Goal: Find contact information: Find contact information

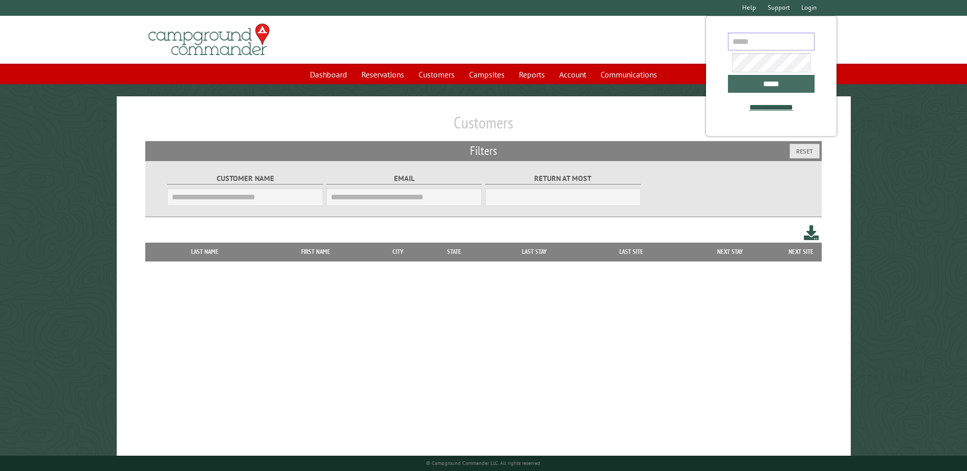
type input "**********"
click at [752, 91] on input "*****" at bounding box center [771, 84] width 87 height 18
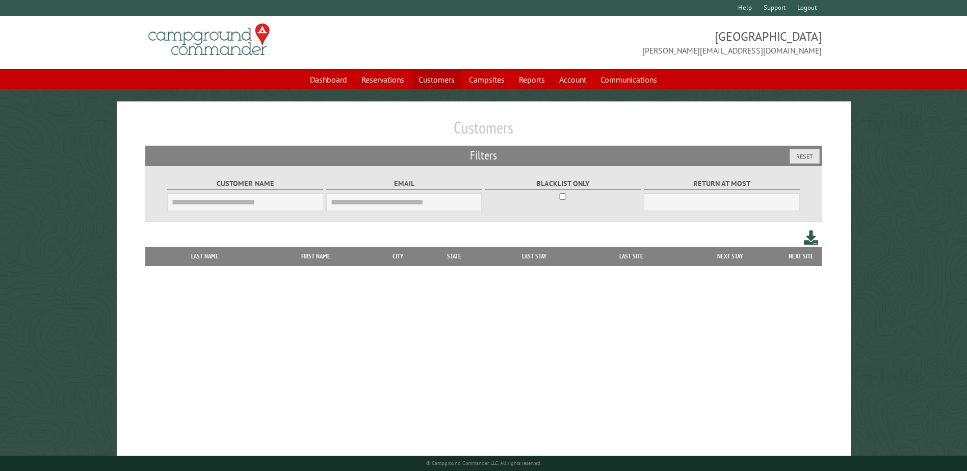
click at [443, 81] on link "Customers" at bounding box center [437, 79] width 48 height 19
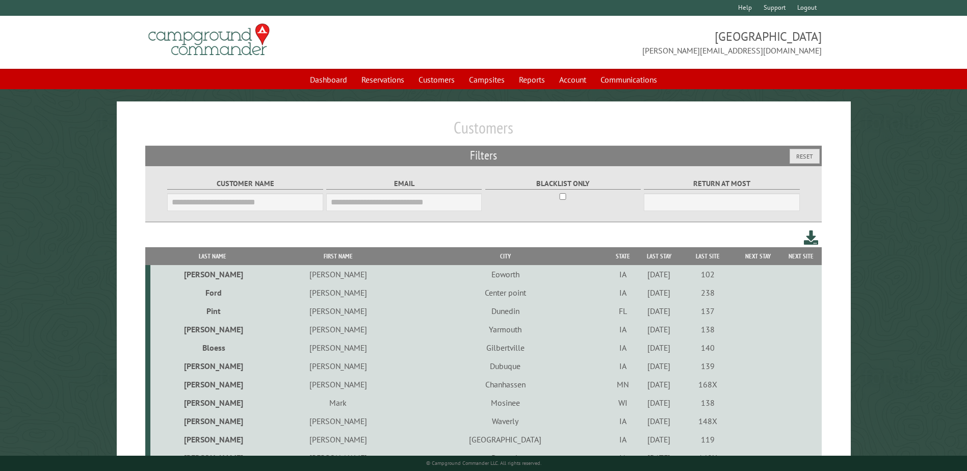
click at [248, 195] on input "Customer Name" at bounding box center [245, 202] width 156 height 18
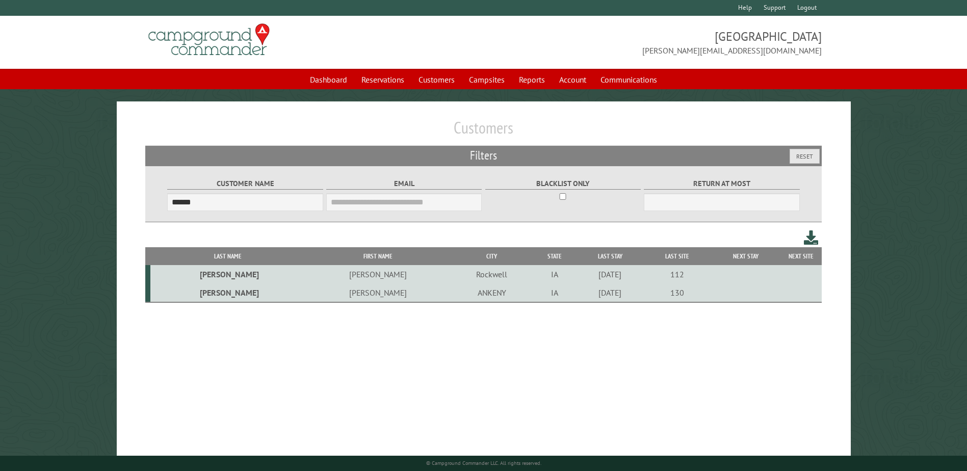
type input "******"
click at [451, 277] on td "Rockwell" at bounding box center [492, 274] width 82 height 18
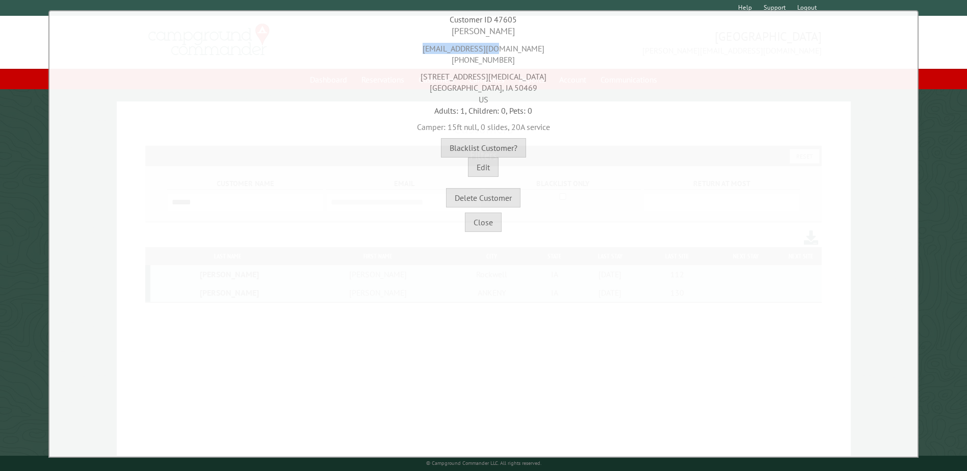
drag, startPoint x: 524, startPoint y: 47, endPoint x: 426, endPoint y: 49, distance: 98.4
click at [426, 49] on div "[EMAIL_ADDRESS][DOMAIN_NAME] [PHONE_NUMBER]" at bounding box center [483, 52] width 863 height 28
drag, startPoint x: 426, startPoint y: 49, endPoint x: 562, endPoint y: 65, distance: 137.1
click at [562, 65] on div "[EMAIL_ADDRESS][DOMAIN_NAME] [PHONE_NUMBER]" at bounding box center [483, 52] width 863 height 28
drag, startPoint x: 551, startPoint y: 45, endPoint x: 449, endPoint y: 46, distance: 102.0
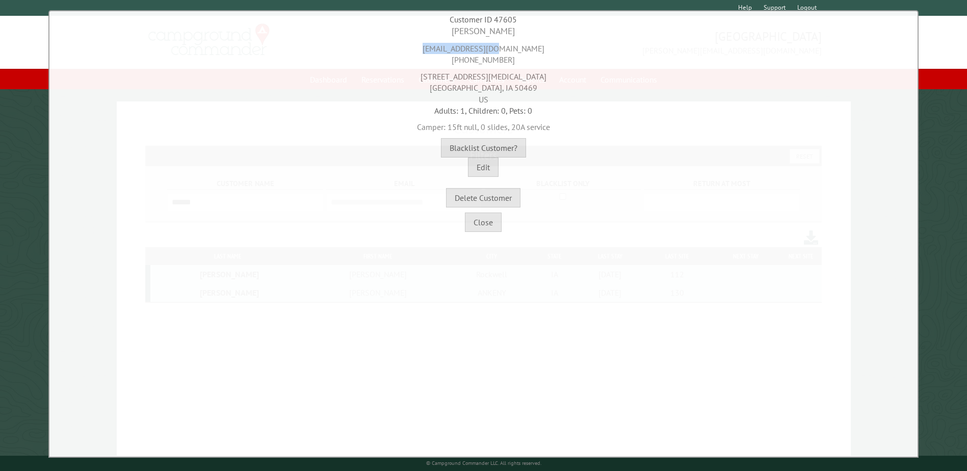
click at [449, 46] on div "[EMAIL_ADDRESS][DOMAIN_NAME] [PHONE_NUMBER]" at bounding box center [483, 52] width 863 height 28
drag, startPoint x: 449, startPoint y: 46, endPoint x: 446, endPoint y: 59, distance: 12.6
click at [446, 59] on div "[EMAIL_ADDRESS][DOMAIN_NAME] [PHONE_NUMBER]" at bounding box center [483, 52] width 863 height 28
drag, startPoint x: 455, startPoint y: 59, endPoint x: 511, endPoint y: 61, distance: 56.6
click at [511, 61] on div "[EMAIL_ADDRESS][DOMAIN_NAME] [PHONE_NUMBER]" at bounding box center [483, 52] width 863 height 28
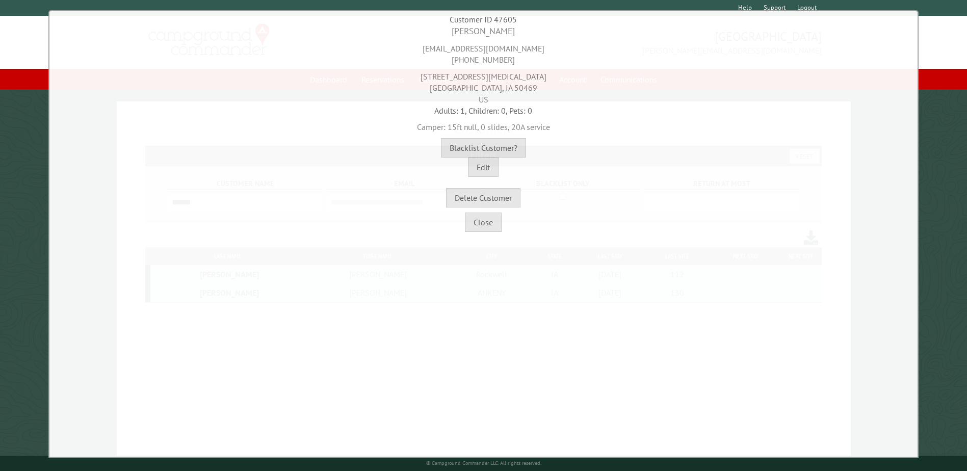
copy div "[PHONE_NUMBER]"
drag, startPoint x: 481, startPoint y: 79, endPoint x: 445, endPoint y: 78, distance: 36.2
click at [445, 78] on div "[STREET_ADDRESS][MEDICAL_DATA]" at bounding box center [483, 85] width 863 height 39
click at [447, 78] on div "[STREET_ADDRESS][MEDICAL_DATA]" at bounding box center [483, 85] width 863 height 39
drag, startPoint x: 458, startPoint y: 77, endPoint x: 504, endPoint y: 81, distance: 46.0
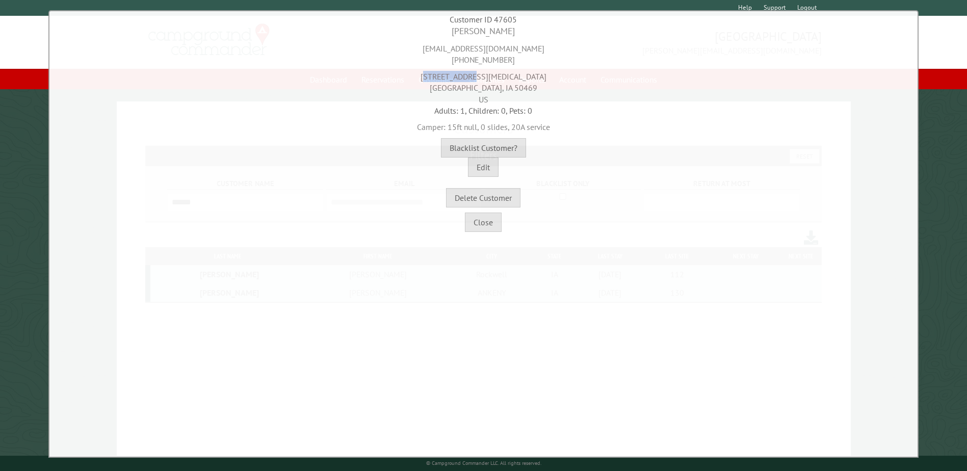
click at [504, 81] on div "[STREET_ADDRESS][MEDICAL_DATA]" at bounding box center [483, 85] width 863 height 39
click at [505, 81] on div "[STREET_ADDRESS][MEDICAL_DATA]" at bounding box center [483, 85] width 863 height 39
click at [506, 80] on div "[STREET_ADDRESS][MEDICAL_DATA]" at bounding box center [483, 85] width 863 height 39
drag, startPoint x: 506, startPoint y: 80, endPoint x: 489, endPoint y: 78, distance: 17.5
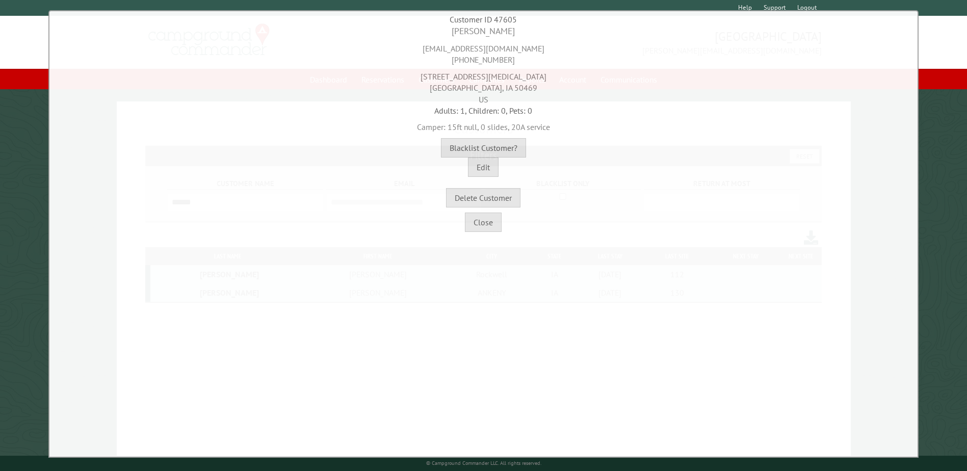
click at [489, 78] on div "[STREET_ADDRESS][MEDICAL_DATA]" at bounding box center [483, 85] width 863 height 39
copy div "[STREET_ADDRESS][MEDICAL_DATA]"
drag, startPoint x: 482, startPoint y: 88, endPoint x: 412, endPoint y: 89, distance: 69.9
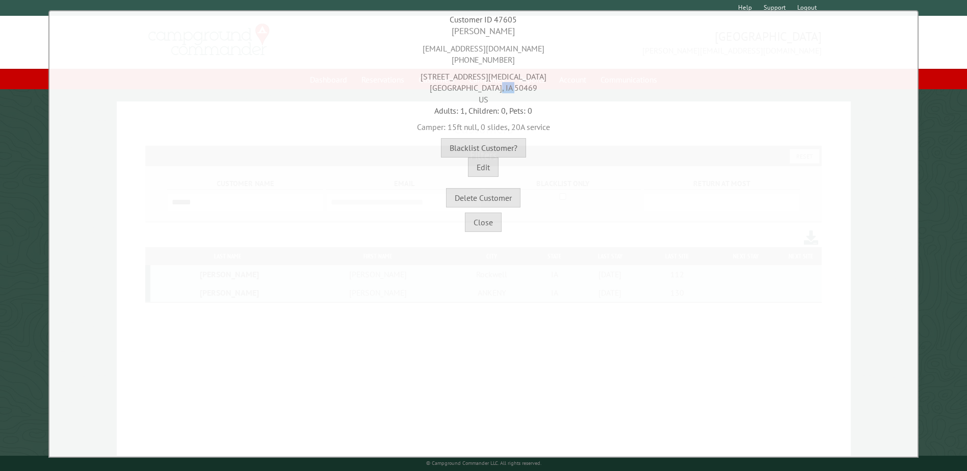
click at [412, 89] on div "[STREET_ADDRESS][MEDICAL_DATA]" at bounding box center [483, 85] width 863 height 39
copy div "Rockwell"
drag, startPoint x: 549, startPoint y: 107, endPoint x: 536, endPoint y: 96, distance: 17.0
click at [548, 106] on div "Adults: 1, Children: 0, Pets: 0" at bounding box center [483, 110] width 863 height 11
drag, startPoint x: 514, startPoint y: 87, endPoint x: 493, endPoint y: 87, distance: 21.4
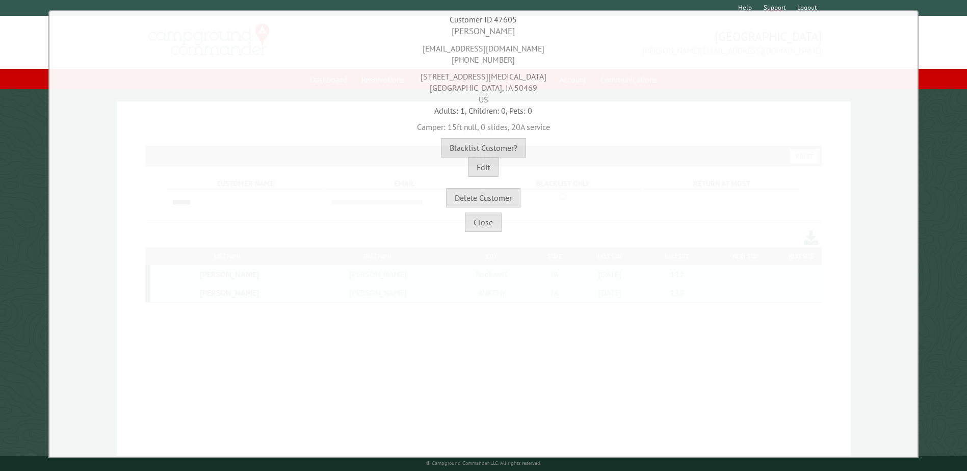
click at [493, 87] on div "[STREET_ADDRESS][MEDICAL_DATA]" at bounding box center [483, 85] width 863 height 39
copy div "50469"
